Goal: Information Seeking & Learning: Check status

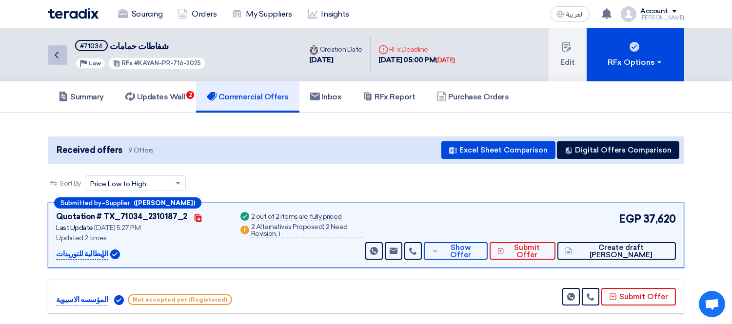
click at [61, 52] on icon "Back" at bounding box center [57, 55] width 12 height 12
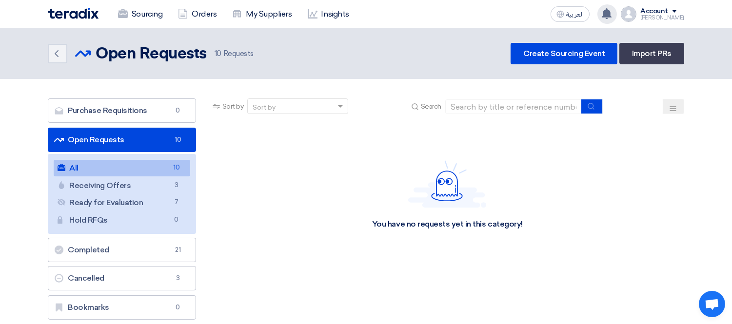
click at [612, 10] on use at bounding box center [607, 13] width 10 height 11
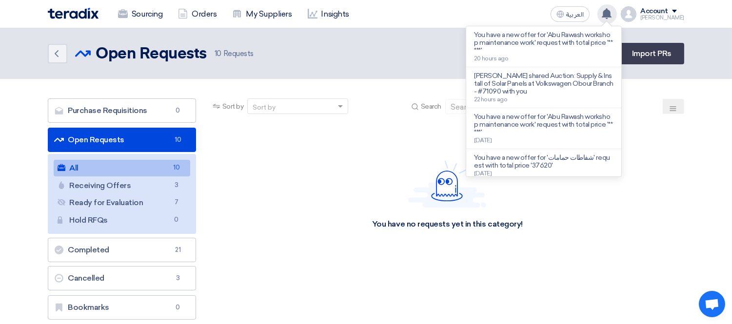
click at [612, 10] on use at bounding box center [607, 13] width 10 height 11
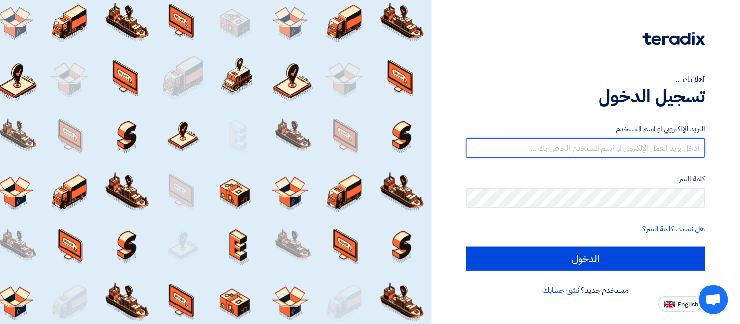
click at [599, 142] on input "text" at bounding box center [585, 149] width 239 height 20
type input "george.azmy@eaec.com.eg"
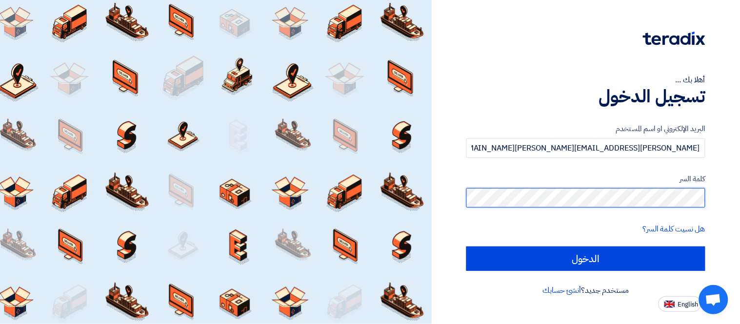
click at [466, 247] on input "الدخول" at bounding box center [585, 259] width 239 height 24
type input "Sign in"
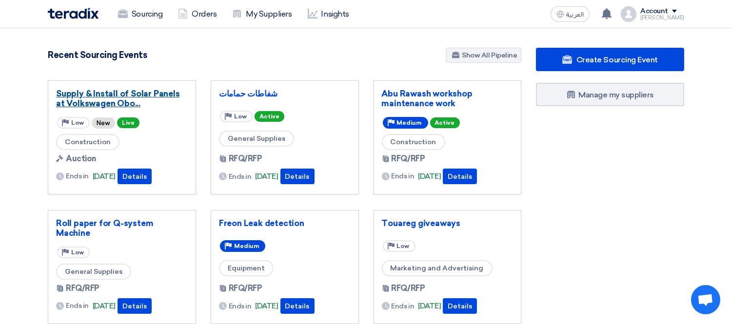
click at [96, 89] on link "Supply & Install of Solar Panels at Volkswagen Obo..." at bounding box center [122, 99] width 132 height 20
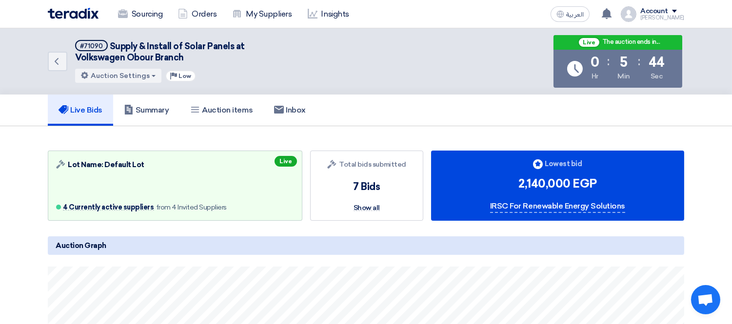
click at [547, 203] on div "IRSC For Renewable Energy Solutions" at bounding box center [557, 207] width 135 height 13
click at [555, 210] on div "IRSC For Renewable Energy Solutions" at bounding box center [557, 207] width 135 height 13
click at [142, 207] on span "4 Currently active suppliers" at bounding box center [108, 208] width 91 height 6
click at [153, 96] on link "Summary" at bounding box center [146, 110] width 67 height 31
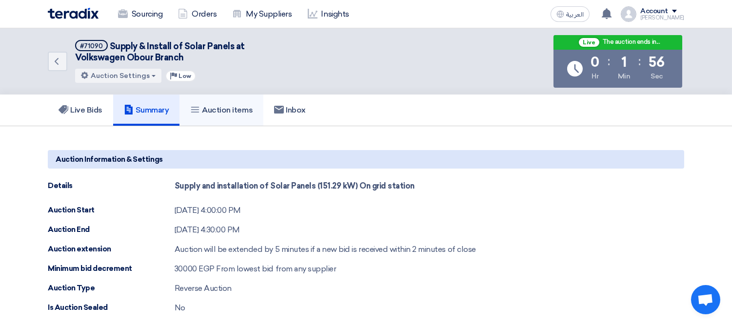
click at [212, 108] on h5 "Auction items" at bounding box center [221, 110] width 62 height 10
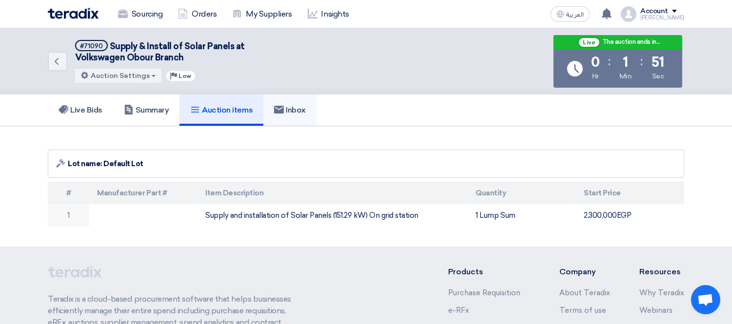
click at [296, 111] on h5 "Inbox" at bounding box center [290, 110] width 32 height 10
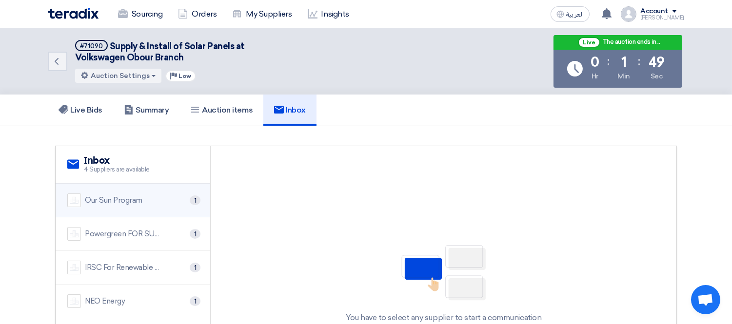
click at [129, 195] on div "Our Sun Program" at bounding box center [114, 200] width 58 height 11
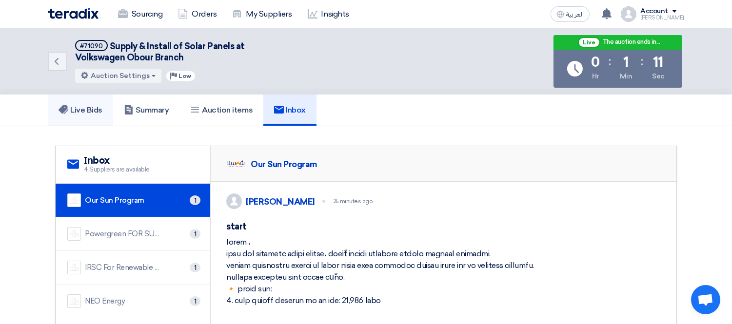
click at [92, 105] on h5 "Live Bids" at bounding box center [81, 110] width 44 height 10
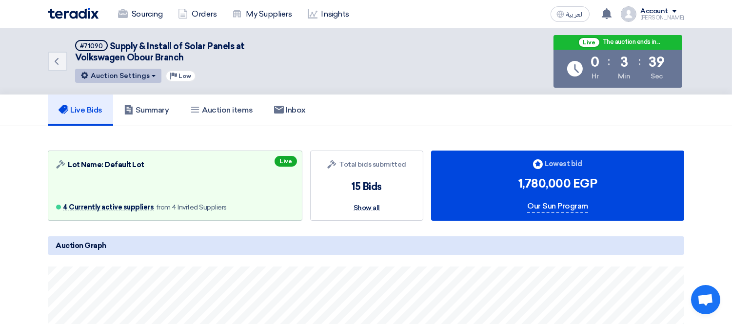
click at [128, 71] on button "Auction Settings" at bounding box center [118, 76] width 86 height 14
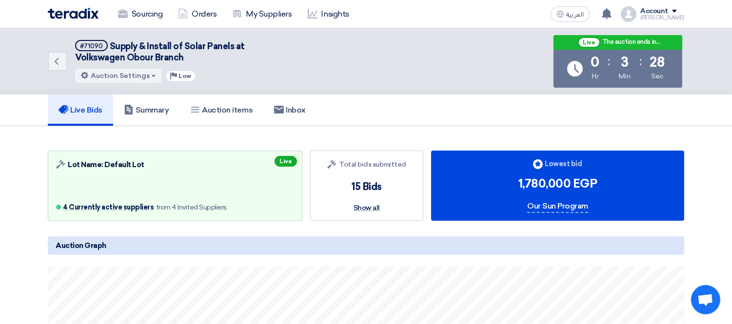
click at [368, 208] on span "Show all" at bounding box center [367, 208] width 26 height 6
click at [369, 205] on span "Show all" at bounding box center [367, 208] width 26 height 6
click at [304, 109] on h5 "Inbox" at bounding box center [290, 110] width 32 height 10
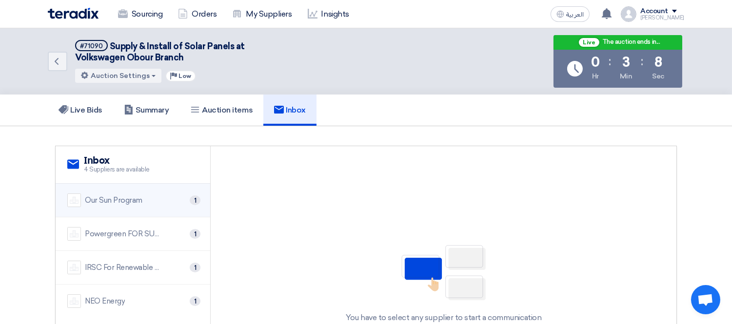
click at [158, 198] on div "Our Sun Program 1" at bounding box center [132, 201] width 131 height 14
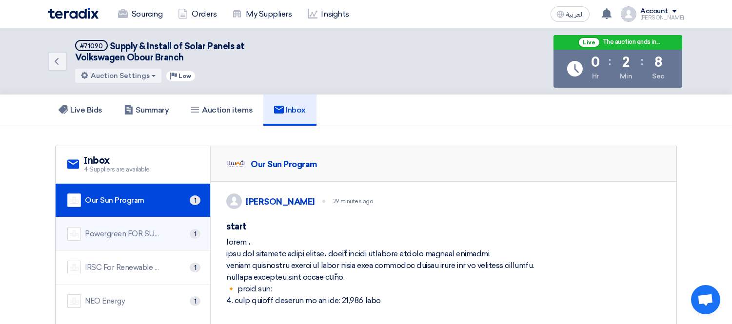
click at [145, 229] on div "Powergreen FOR SUSTAINABLE ENERGY" at bounding box center [124, 234] width 78 height 11
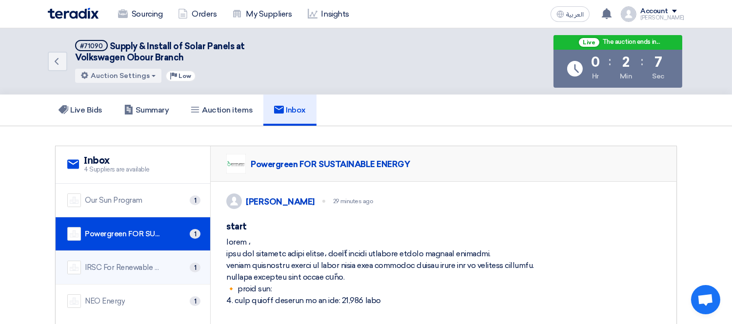
click at [154, 262] on div "IRSC For Renewable Energy Solutions" at bounding box center [124, 267] width 78 height 11
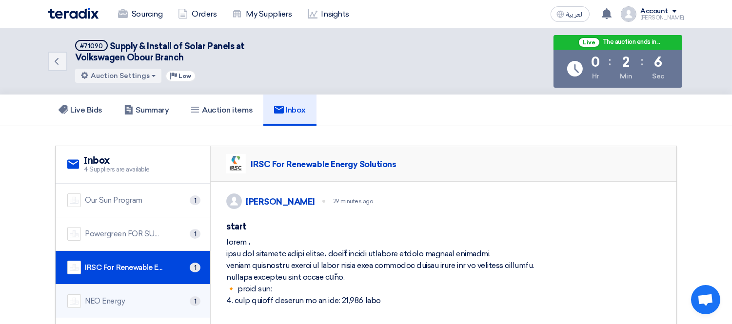
click at [153, 290] on li "NEO Energy 1" at bounding box center [133, 301] width 155 height 33
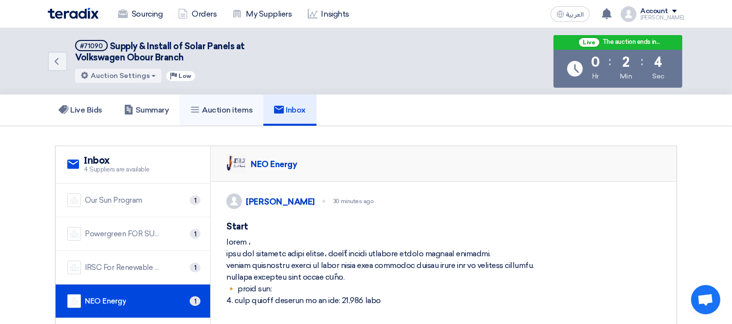
click at [232, 110] on h5 "Auction items" at bounding box center [221, 110] width 62 height 10
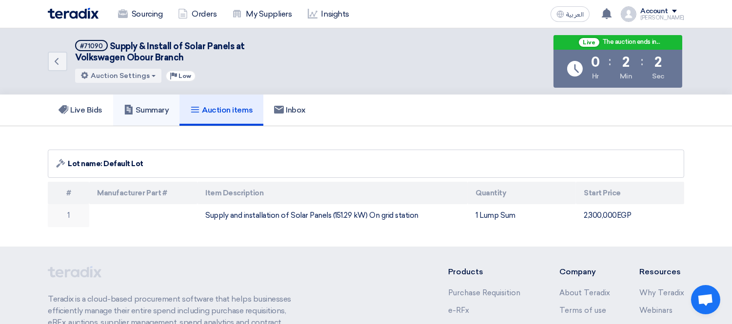
click at [161, 105] on h5 "Summary" at bounding box center [146, 110] width 45 height 10
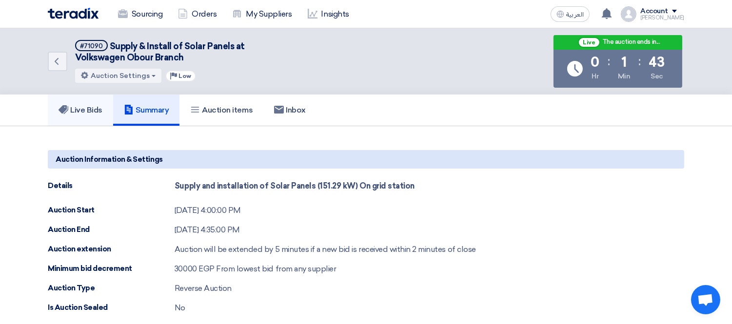
click at [98, 105] on h5 "Live Bids" at bounding box center [81, 110] width 44 height 10
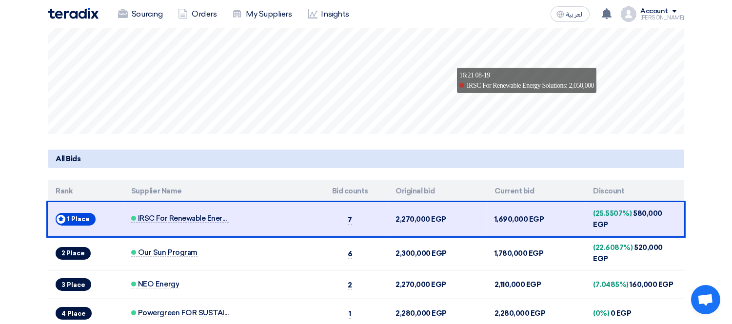
scroll to position [433, 0]
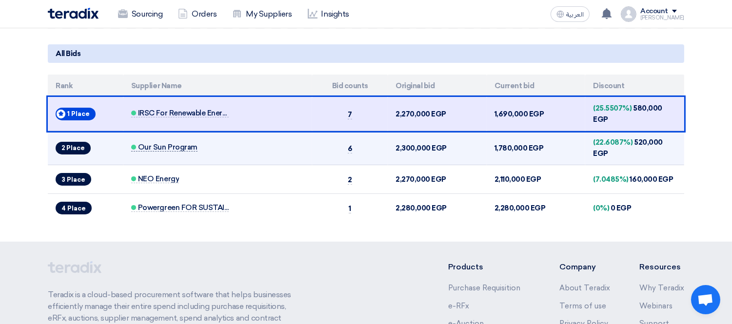
click at [155, 143] on span "Our Sun Program" at bounding box center [164, 147] width 66 height 8
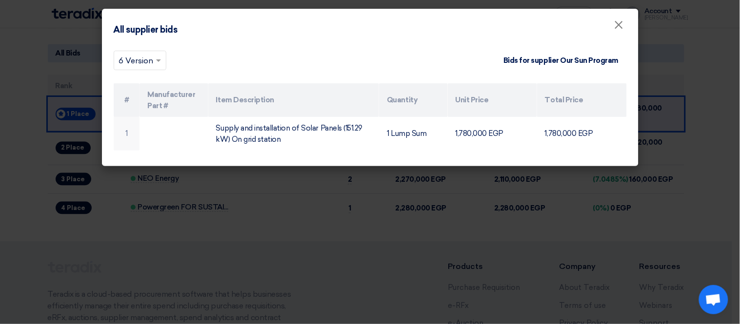
click at [155, 61] on span at bounding box center [160, 61] width 12 height 12
click at [25, 148] on modal-container "All supplier bids × × 6 Version Bids for supplier Our Sun Program # Manufacture…" at bounding box center [370, 162] width 740 height 324
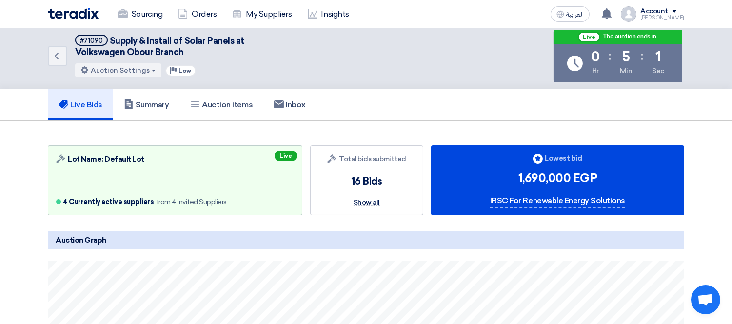
scroll to position [0, 0]
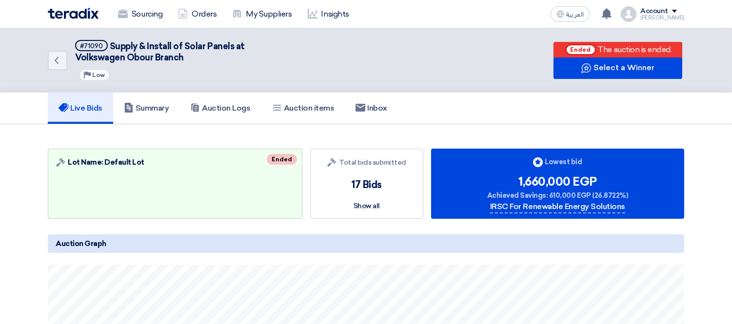
click at [71, 15] on img at bounding box center [73, 13] width 51 height 11
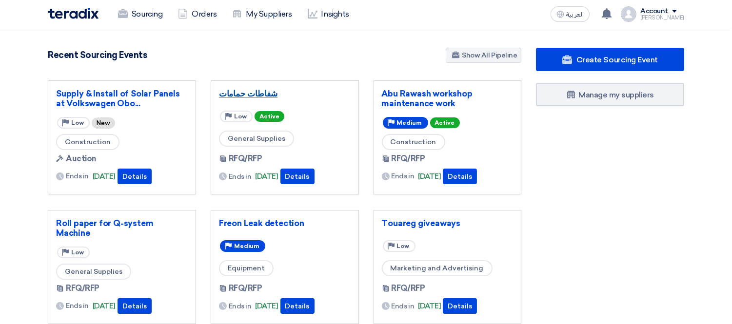
click at [254, 96] on link "شفاطات حمامات" at bounding box center [285, 94] width 132 height 10
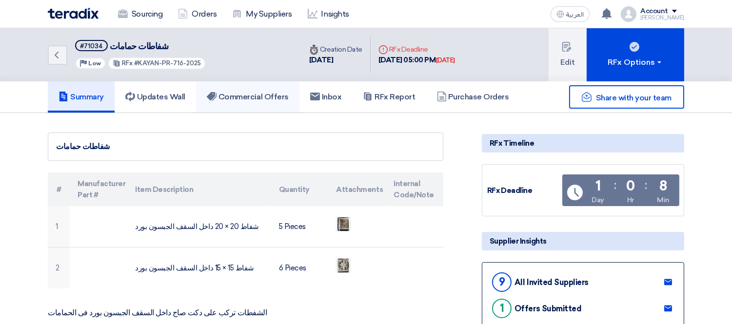
click at [236, 93] on h5 "Commercial Offers" at bounding box center [248, 97] width 82 height 10
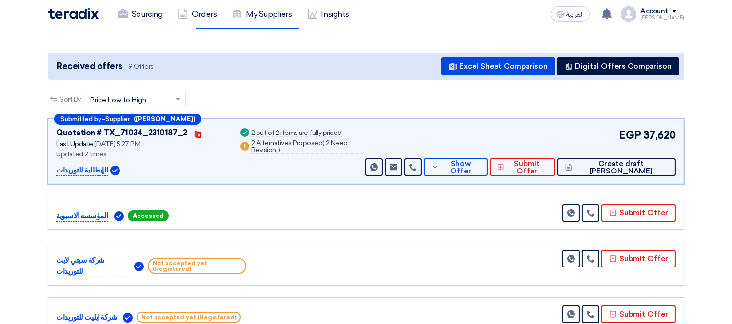
scroll to position [108, 0]
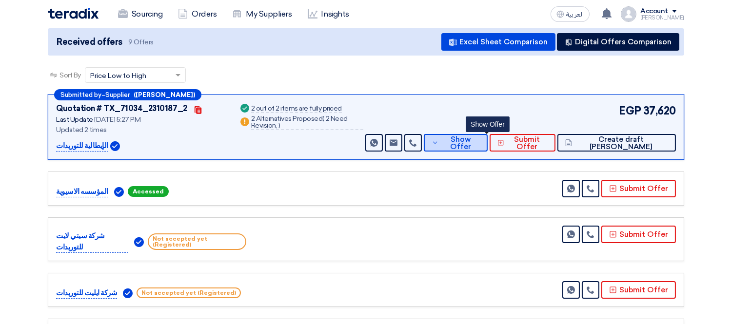
click at [480, 138] on span "Show Offer" at bounding box center [461, 143] width 39 height 15
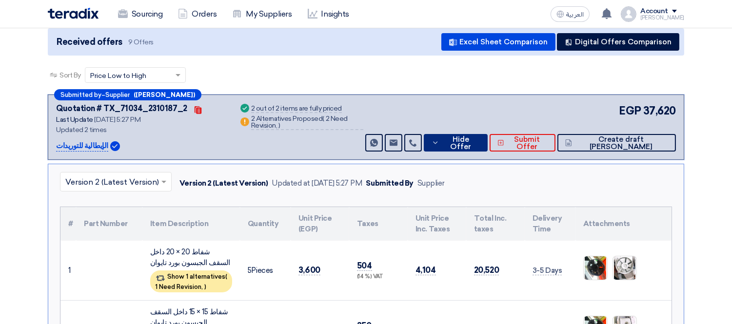
scroll to position [217, 0]
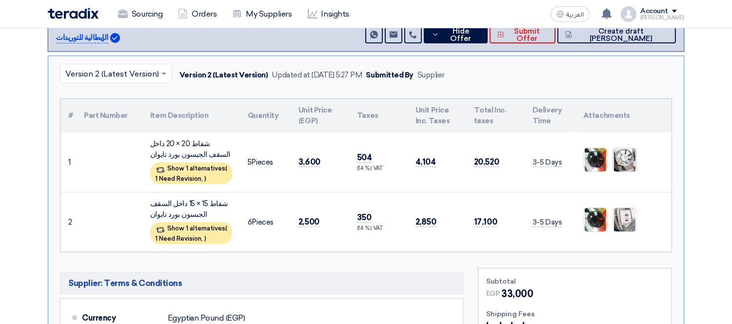
click at [621, 157] on img at bounding box center [624, 160] width 23 height 31
click at [593, 154] on img at bounding box center [595, 160] width 23 height 31
click at [596, 213] on img at bounding box center [595, 220] width 23 height 31
click at [621, 215] on img at bounding box center [624, 220] width 23 height 31
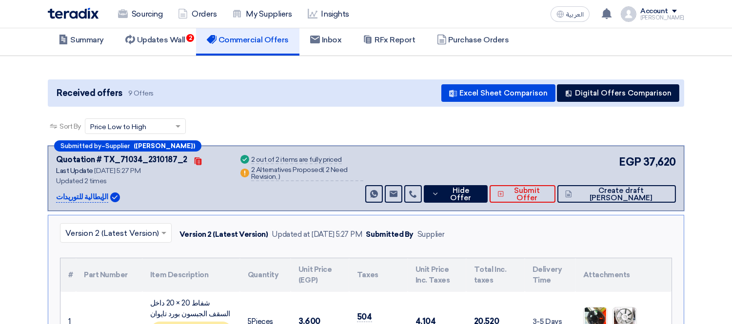
scroll to position [0, 0]
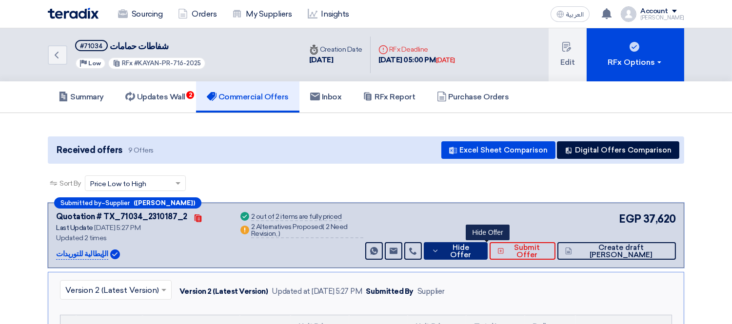
click at [482, 255] on button "Hide Offer" at bounding box center [456, 251] width 64 height 18
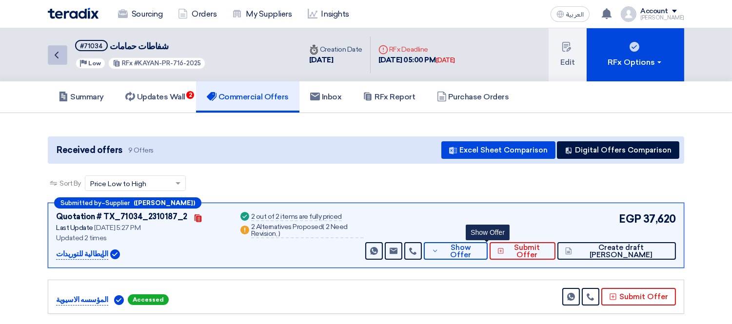
click at [54, 52] on icon "Back" at bounding box center [57, 55] width 12 height 12
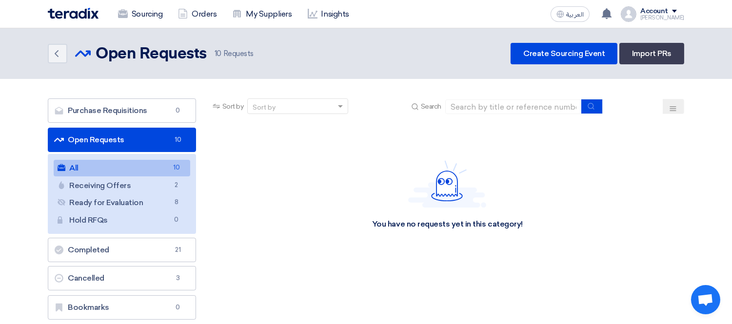
click at [480, 149] on div "You have no requests yet in this category!" at bounding box center [448, 195] width 474 height 146
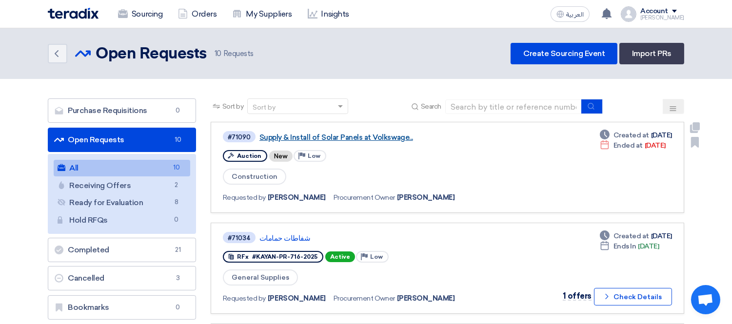
click at [330, 138] on link "Supply & Install of Solar Panels at Volkswage..." at bounding box center [382, 137] width 244 height 9
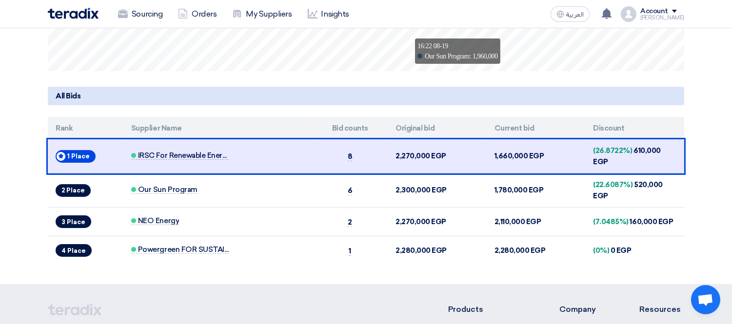
scroll to position [433, 0]
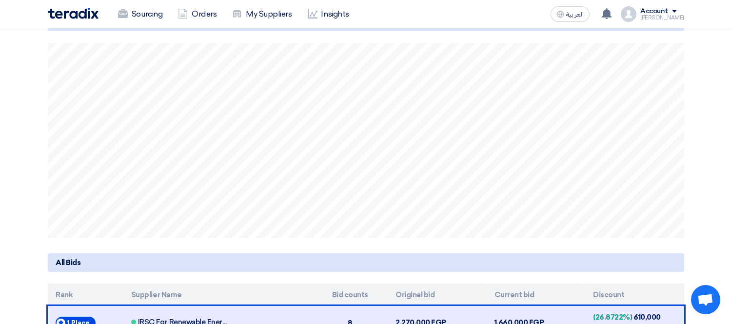
scroll to position [0, 0]
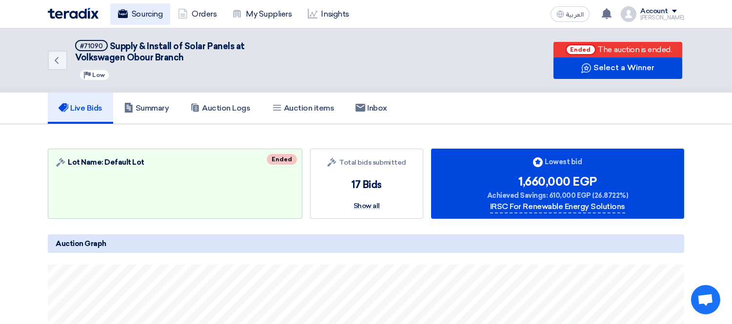
click at [145, 15] on link "Sourcing" at bounding box center [140, 13] width 60 height 21
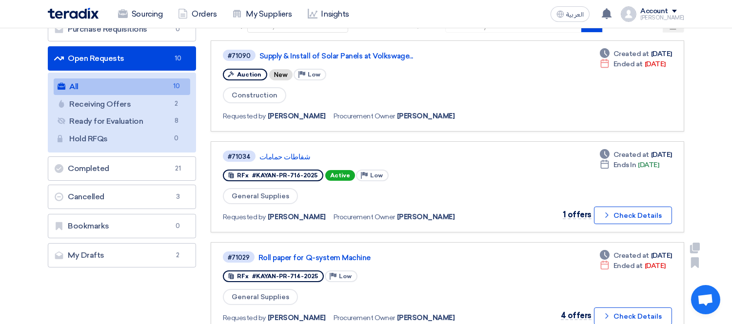
scroll to position [108, 0]
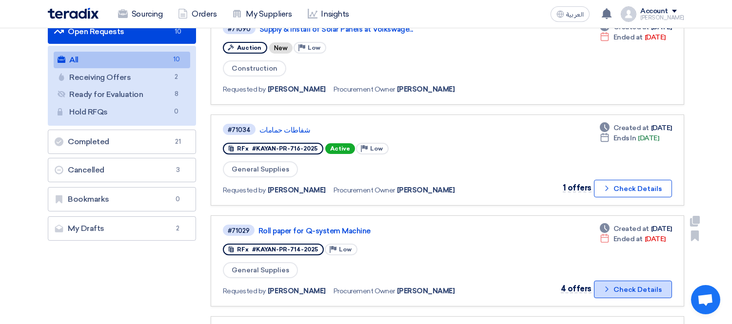
click at [614, 281] on button "Check details Check Details" at bounding box center [633, 290] width 78 height 18
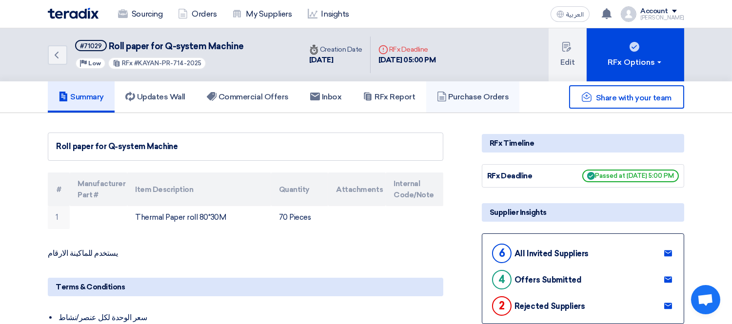
click at [474, 102] on link "Purchase Orders" at bounding box center [473, 96] width 94 height 31
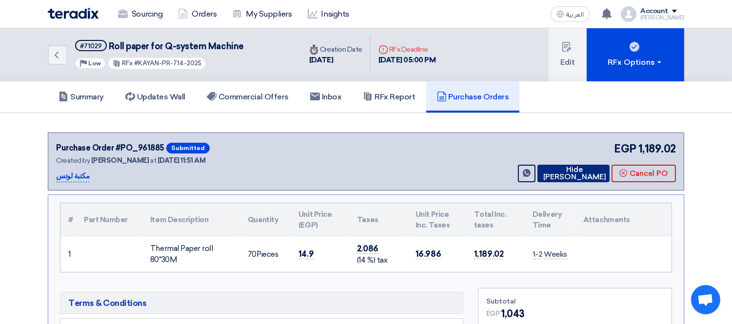
click at [570, 169] on button "Hide PO" at bounding box center [574, 174] width 72 height 18
